Goal: Complete application form

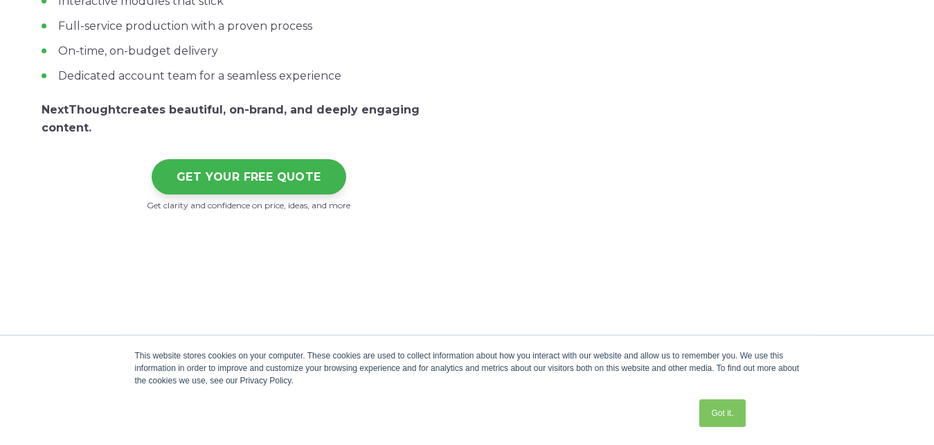
scroll to position [353, 0]
click at [720, 417] on link "Got it." at bounding box center [722, 413] width 46 height 28
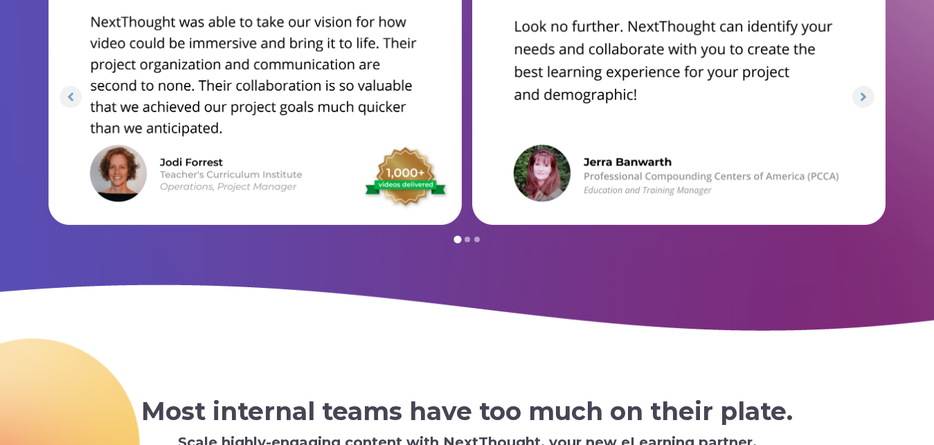
scroll to position [4659, 0]
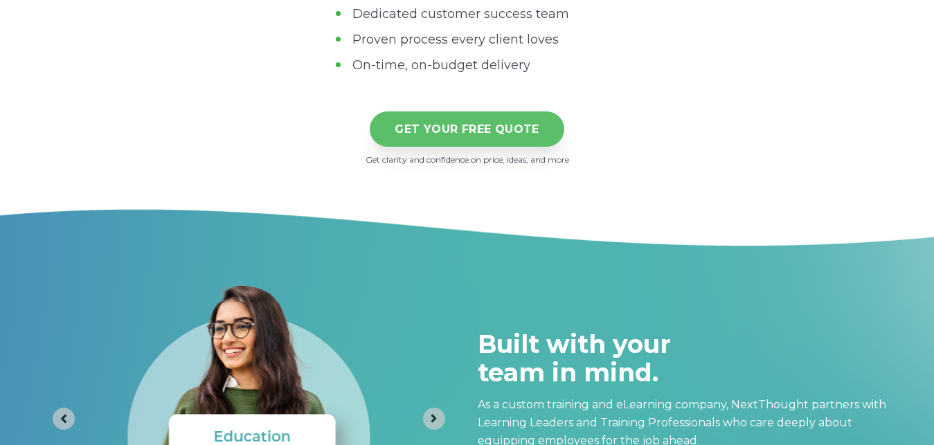
click at [510, 134] on link "GET YOUR FREE QUOTE" at bounding box center [467, 128] width 194 height 35
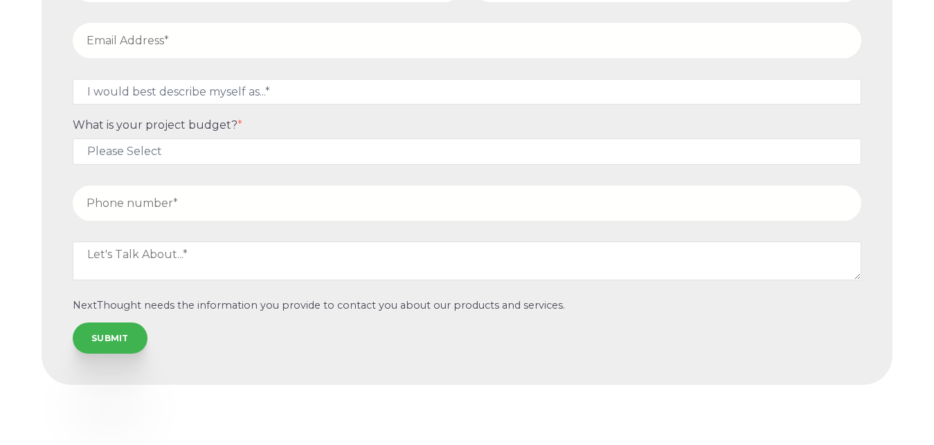
scroll to position [5550, 0]
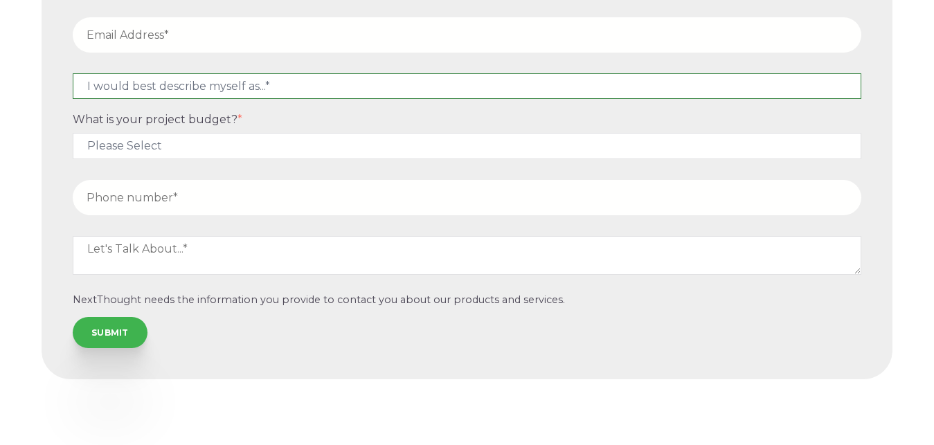
click at [73, 73] on select "I would best describe myself as...* Other I am an executive or owner of a compa…" at bounding box center [467, 86] width 788 height 26
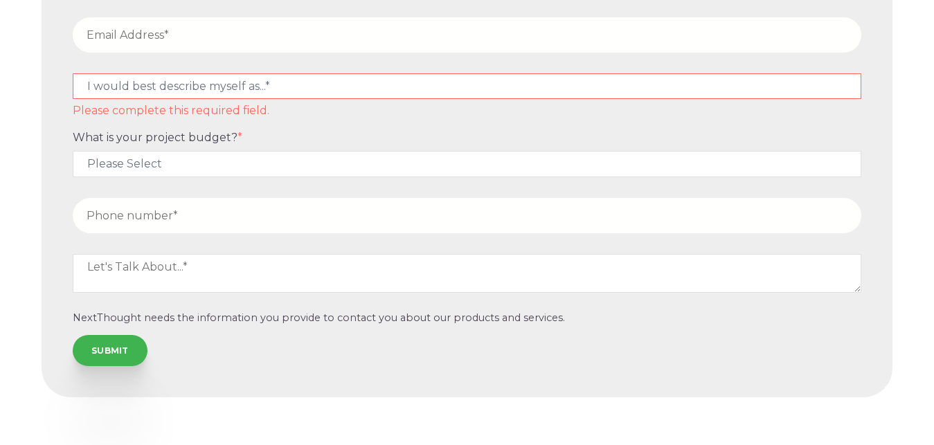
click at [0, 135] on div "Let's connect about your project We'll answer any questions fast and generate a…" at bounding box center [467, 116] width 934 height 702
click at [73, 73] on select "I would best describe myself as...* Other I am an executive or owner of a compa…" at bounding box center [467, 86] width 788 height 26
click at [33, 83] on div "Let's connect about your project We'll answer any questions fast and generate a…" at bounding box center [467, 116] width 934 height 702
click at [73, 73] on select "I would best describe myself as...* Other I am an executive or owner of a compa…" at bounding box center [467, 86] width 788 height 26
click at [102, 82] on select "I would best describe myself as...* Other I am an executive or owner of a compa…" at bounding box center [467, 86] width 788 height 26
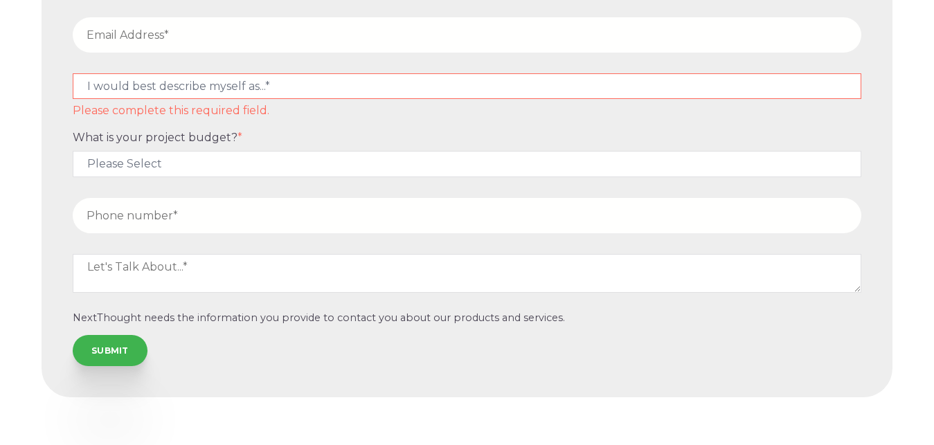
click at [73, 73] on select "I would best describe myself as...* Other I am an executive or owner of a compa…" at bounding box center [467, 86] width 788 height 26
click at [289, 335] on div "SUBMIT" at bounding box center [467, 350] width 788 height 30
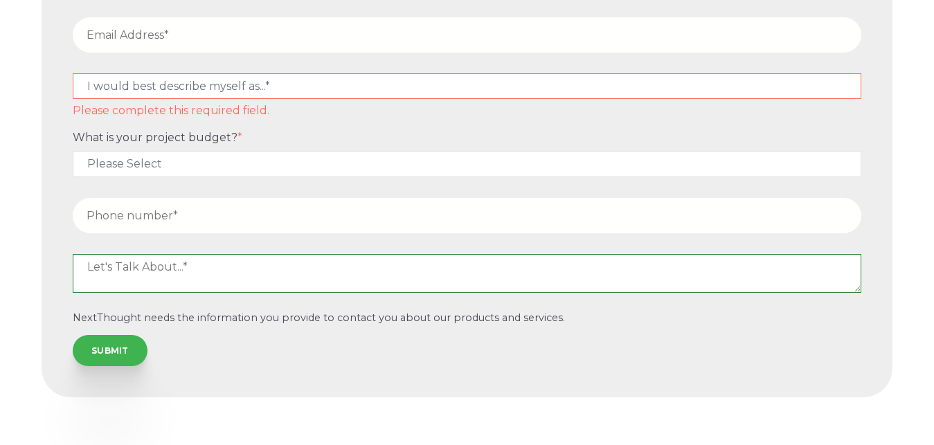
click at [212, 273] on textarea at bounding box center [467, 273] width 788 height 39
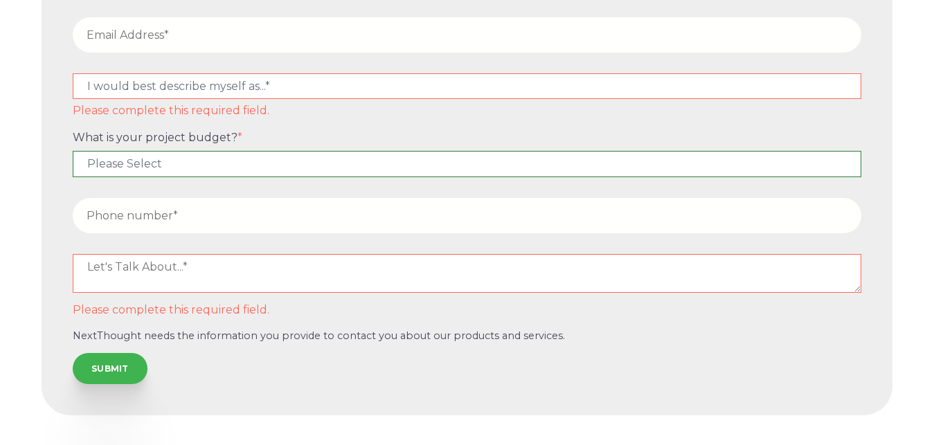
click at [73, 151] on select "Please Select $5,000 - $15,000 $15,000 - $25,000 $25,000 - $50,000 $50,000+" at bounding box center [467, 164] width 788 height 26
click at [190, 166] on select "Please Select $5,000 - $15,000 $15,000 - $25,000 $25,000 - $50,000 $50,000+" at bounding box center [467, 164] width 788 height 26
click at [73, 151] on select "Please Select $5,000 - $15,000 $15,000 - $25,000 $25,000 - $50,000 $50,000+" at bounding box center [467, 164] width 788 height 26
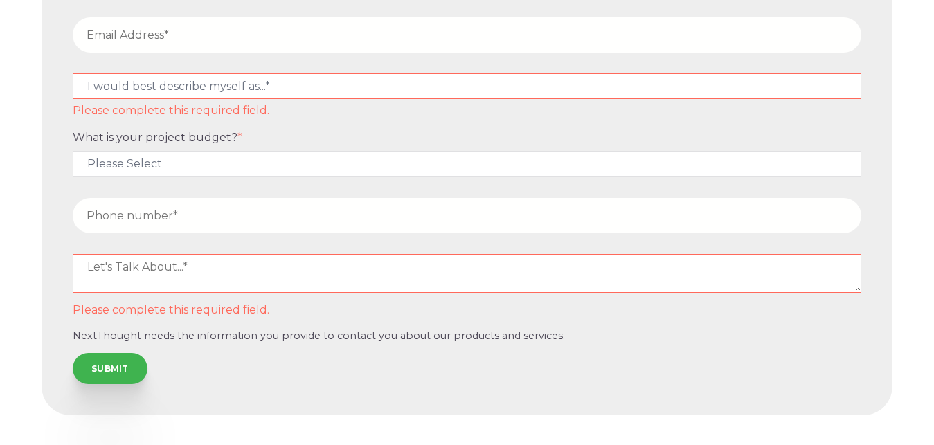
click at [277, 354] on form "I would best describe myself as...* Other I am an executive or owner of a compa…" at bounding box center [467, 168] width 834 height 475
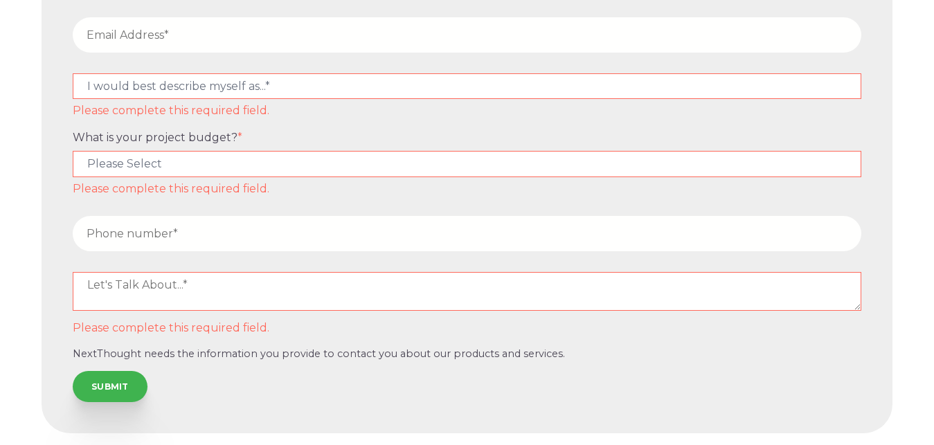
click at [179, 226] on input "tel" at bounding box center [467, 233] width 788 height 35
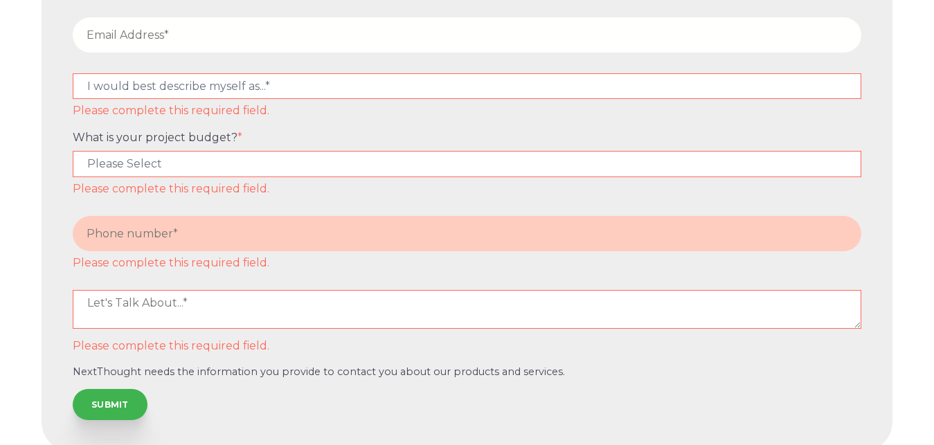
click at [161, 313] on div "Please complete this required field." at bounding box center [466, 321] width 799 height 62
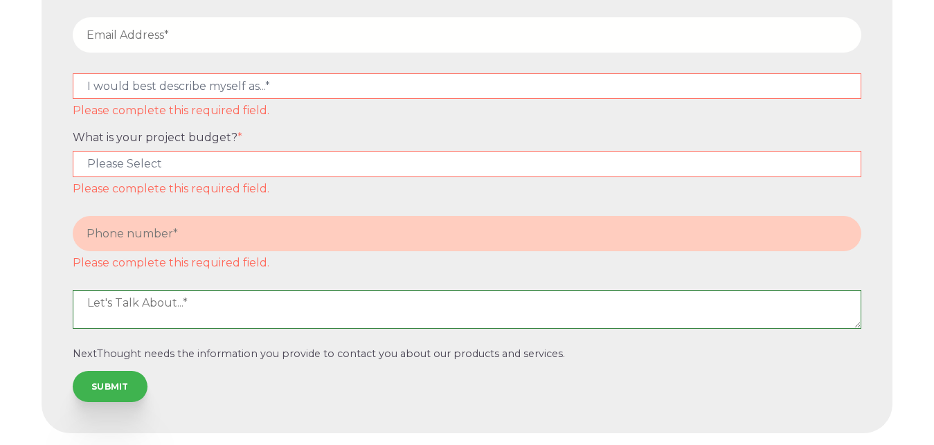
click at [161, 297] on textarea at bounding box center [467, 309] width 788 height 39
click at [176, 239] on input "tel" at bounding box center [467, 233] width 788 height 35
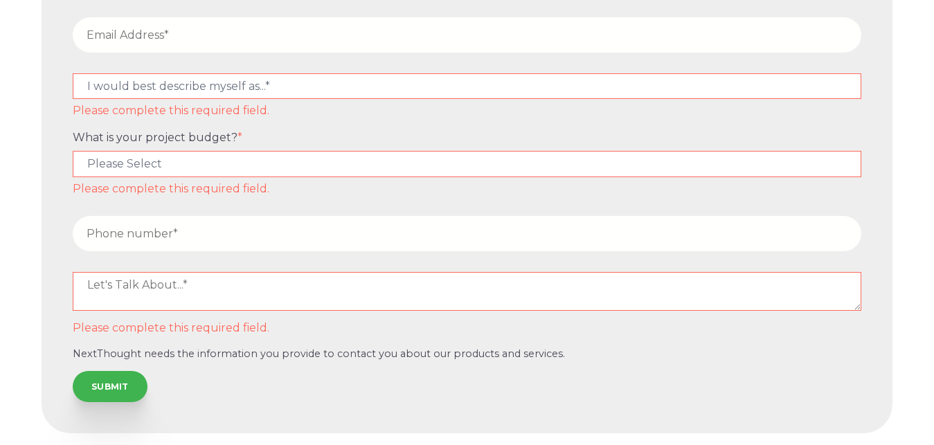
click at [176, 239] on input "tel" at bounding box center [467, 233] width 788 height 35
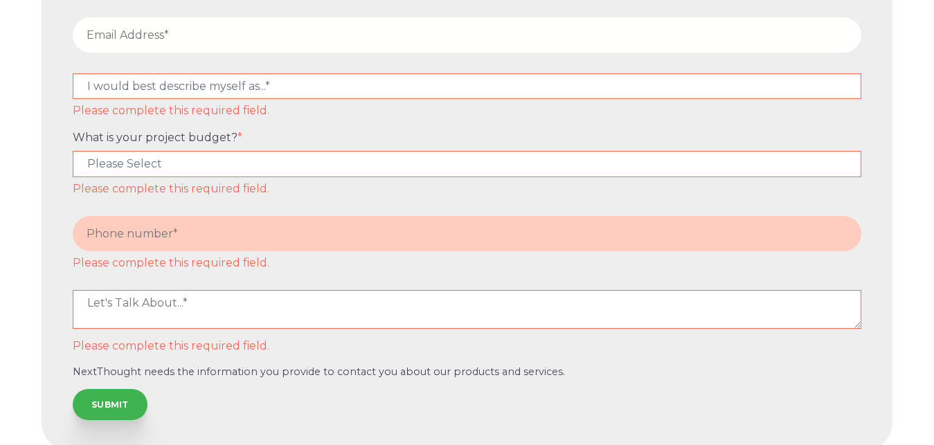
click at [0, 230] on div "Let's connect about your project We'll answer any questions fast and generate a…" at bounding box center [467, 143] width 934 height 756
click at [73, 151] on select "Please Select $5,000 - $15,000 $15,000 - $25,000 $25,000 - $50,000 $50,000+" at bounding box center [467, 164] width 788 height 26
select select "$50,000+"
click option "$50,000+" at bounding box center [0, 0] width 0 height 0
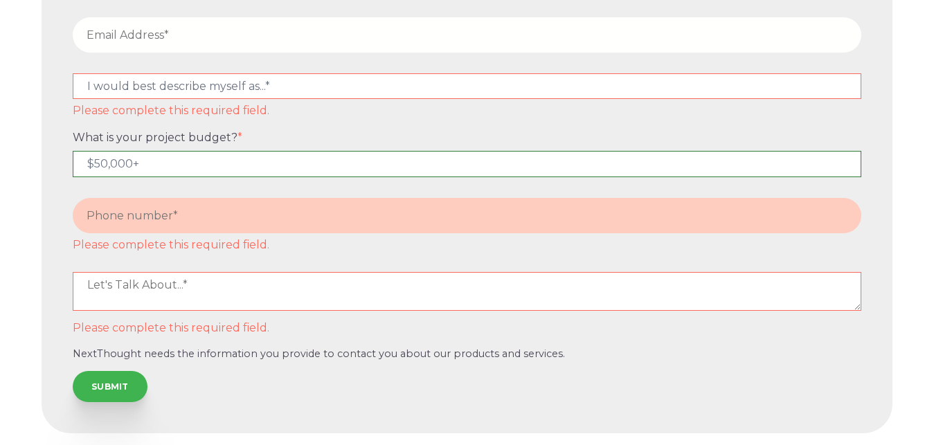
click at [73, 151] on select "Please Select $5,000 - $15,000 $15,000 - $25,000 $25,000 - $50,000 $50,000+" at bounding box center [467, 164] width 788 height 26
